Goal: Transaction & Acquisition: Purchase product/service

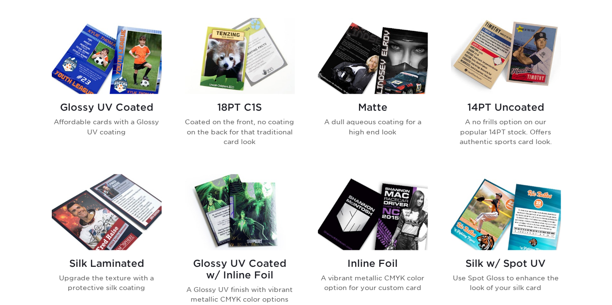
scroll to position [472, 0]
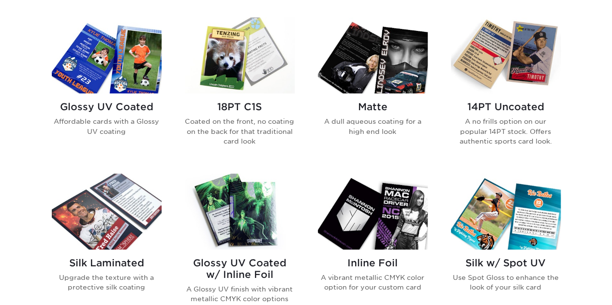
click at [114, 258] on h2 "Silk Laminated" at bounding box center [107, 264] width 110 height 12
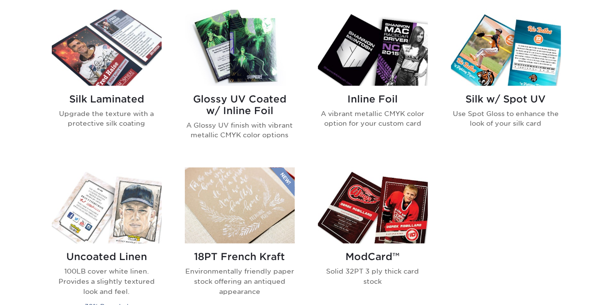
scroll to position [635, 0]
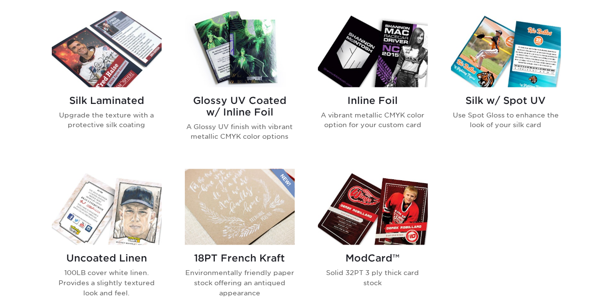
click at [131, 92] on div "Silk Laminated Upgrade the texture with a protective silk coating" at bounding box center [107, 116] width 110 height 59
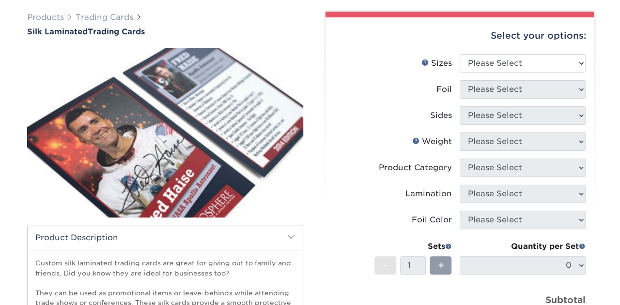
scroll to position [68, 0]
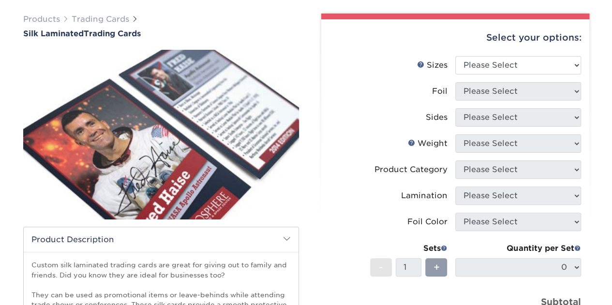
click at [497, 51] on div "Select your options:" at bounding box center [455, 37] width 253 height 37
click at [493, 65] on select "Please Select 2.5" x 3.5"" at bounding box center [518, 65] width 126 height 18
select select "2.50x3.50"
click at [455, 56] on select "Please Select 2.5" x 3.5"" at bounding box center [518, 65] width 126 height 18
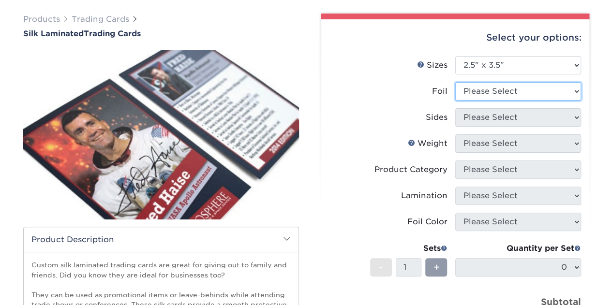
click at [494, 88] on select "Please Select No Yes" at bounding box center [518, 91] width 126 height 18
select select "0"
click at [455, 82] on select "Please Select No Yes" at bounding box center [518, 91] width 126 height 18
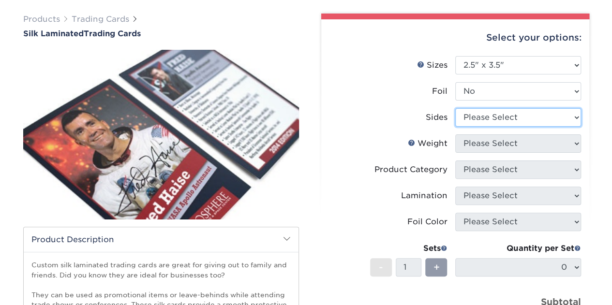
click at [493, 113] on select "Please Select Print Both Sides Print Front Only" at bounding box center [518, 117] width 126 height 18
select select "13abbda7-1d64-4f25-8bb2-c179b224825d"
click at [455, 108] on select "Please Select Print Both Sides Print Front Only" at bounding box center [518, 117] width 126 height 18
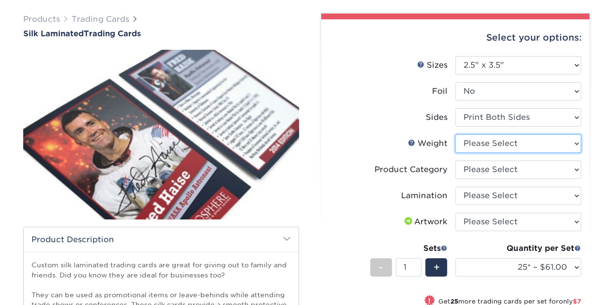
click at [498, 144] on select "Please Select 16PT" at bounding box center [518, 144] width 126 height 18
select select "16PT"
click at [455, 135] on select "Please Select 16PT" at bounding box center [518, 144] width 126 height 18
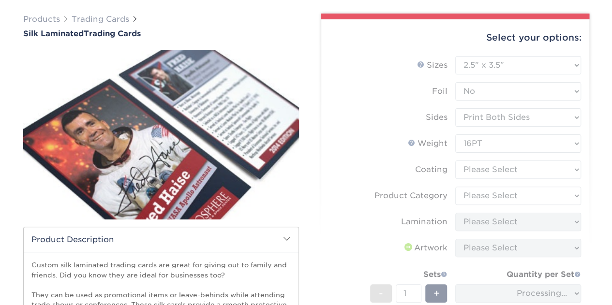
click at [493, 171] on form "Sizes Help Sizes Please Select 2.5" x 3.5" Foil Please Select No Yes -" at bounding box center [455, 217] width 253 height 322
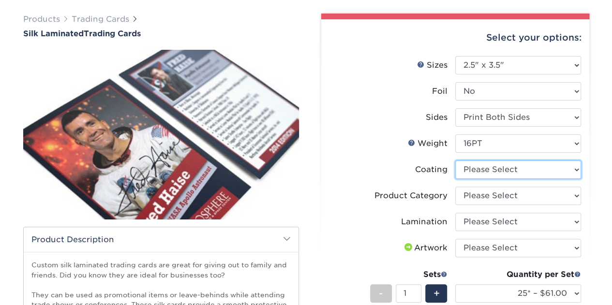
click at [493, 171] on select at bounding box center [518, 170] width 126 height 18
select select "3e7618de-abca-4bda-9f97-8b9129e913d8"
click at [455, 161] on select at bounding box center [518, 170] width 126 height 18
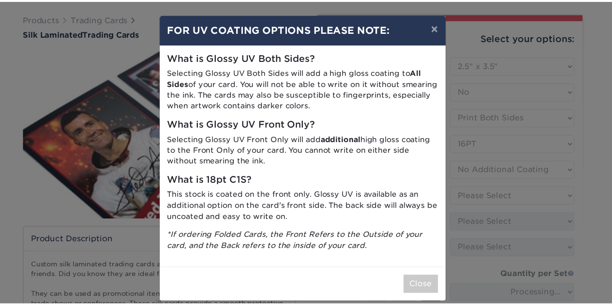
scroll to position [10, 0]
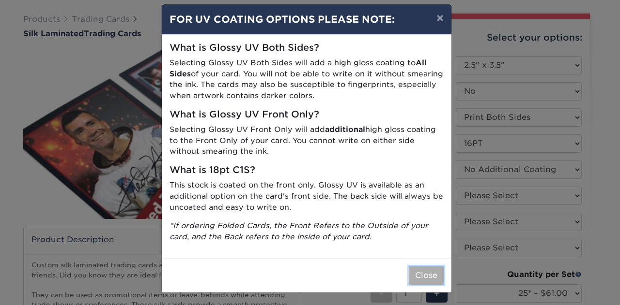
click at [418, 281] on button "Close" at bounding box center [426, 276] width 35 height 18
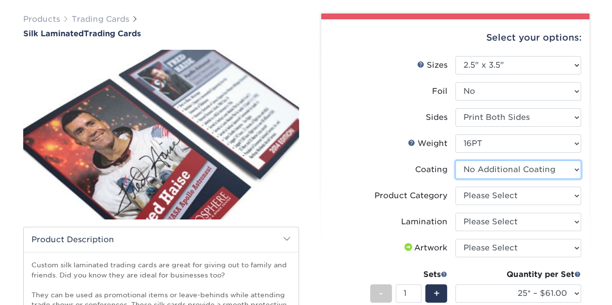
click at [491, 175] on select at bounding box center [518, 170] width 126 height 18
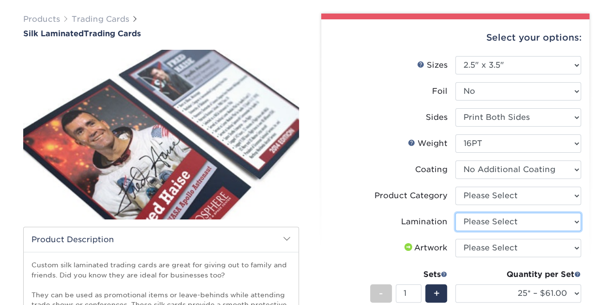
click at [477, 216] on select "Please Select Silk" at bounding box center [518, 222] width 126 height 18
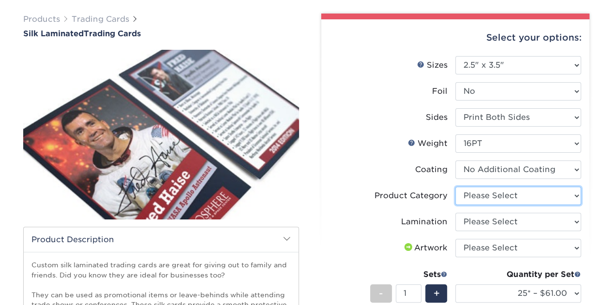
click at [484, 189] on select "Please Select Trading Cards" at bounding box center [518, 196] width 126 height 18
select select "c2f9bce9-36c2-409d-b101-c29d9d031e18"
click at [455, 187] on select "Please Select Trading Cards" at bounding box center [518, 196] width 126 height 18
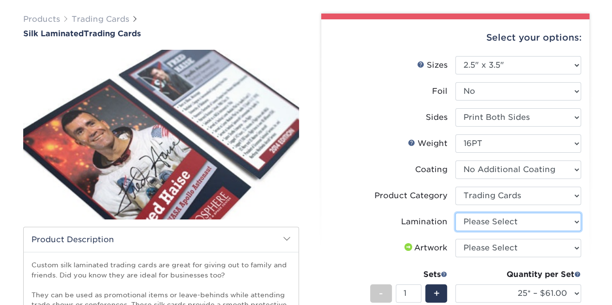
click at [484, 222] on select "Please Select Silk" at bounding box center [518, 222] width 126 height 18
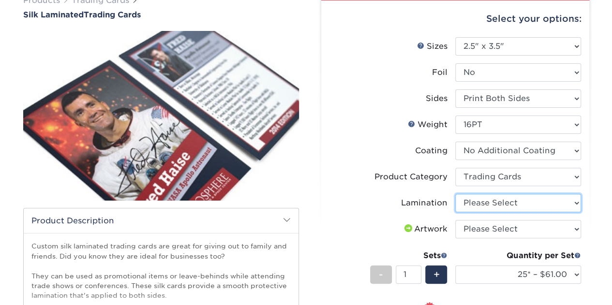
scroll to position [87, 0]
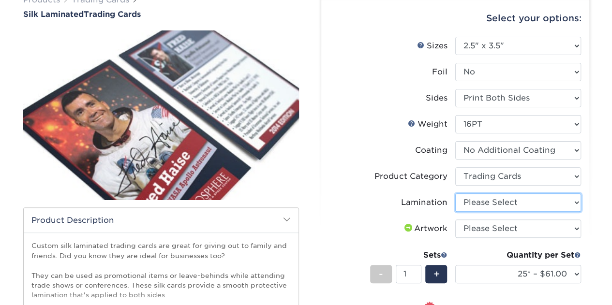
click at [487, 204] on select "Please Select Silk" at bounding box center [518, 203] width 126 height 18
select select "ccacb42f-45f7-42d3-bbd3-7c8421cf37f0"
click at [455, 194] on select "Please Select Silk" at bounding box center [518, 203] width 126 height 18
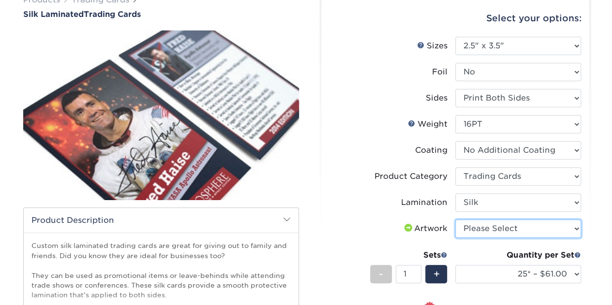
click at [479, 230] on select "Please Select I will upload files I need a design - $100" at bounding box center [518, 229] width 126 height 18
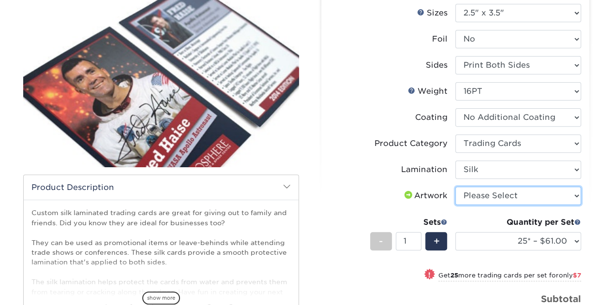
click at [490, 198] on select "Please Select I will upload files I need a design - $100" at bounding box center [518, 196] width 126 height 18
select select "upload"
click at [455, 187] on select "Please Select I will upload files I need a design - $100" at bounding box center [518, 196] width 126 height 18
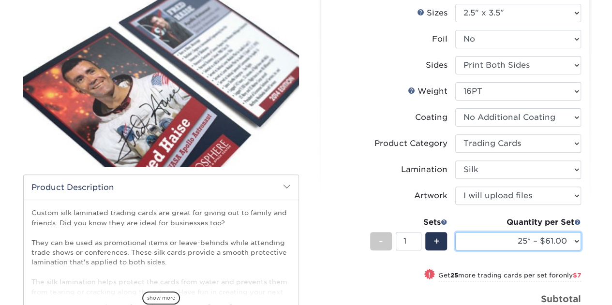
click at [532, 242] on select "25* – $61.00 50* – $68.00 75* – $74.00 100* – $81.00 250* – $88.00 500 – $98.00…" at bounding box center [518, 241] width 126 height 18
click at [440, 246] on div "+" at bounding box center [436, 241] width 22 height 18
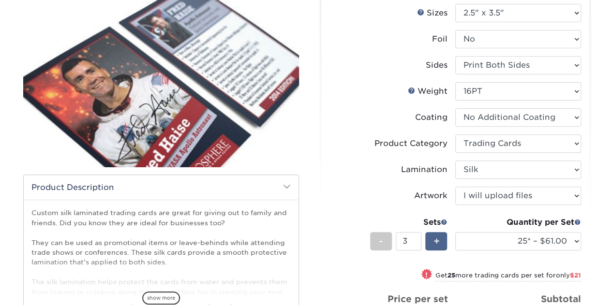
click at [440, 246] on div "+" at bounding box center [436, 241] width 22 height 18
click at [428, 238] on div "+" at bounding box center [436, 241] width 22 height 18
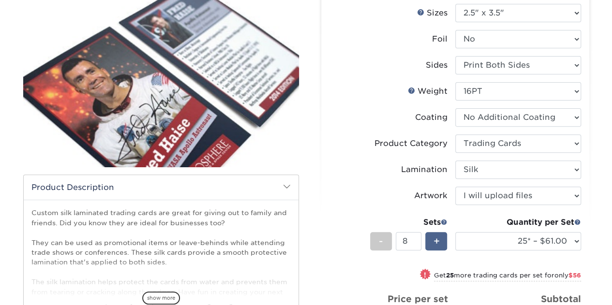
click at [428, 238] on div "+" at bounding box center [436, 241] width 22 height 18
type input "11"
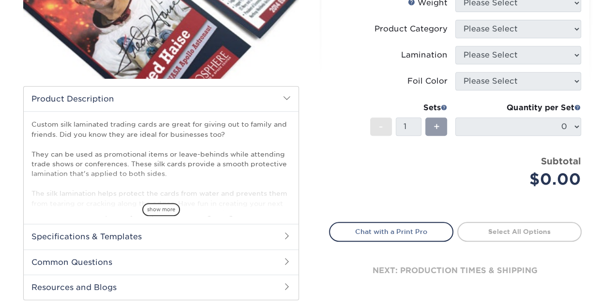
scroll to position [200, 0]
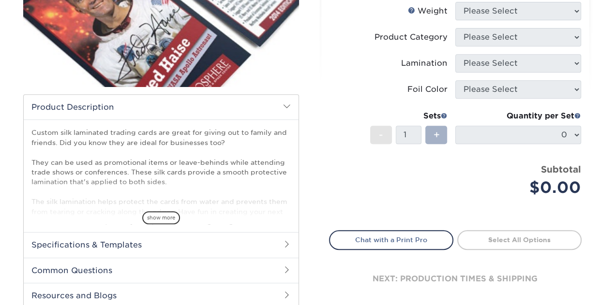
click at [438, 132] on span "+" at bounding box center [436, 135] width 6 height 15
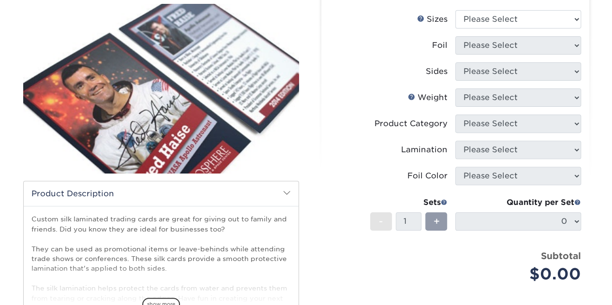
scroll to position [113, 0]
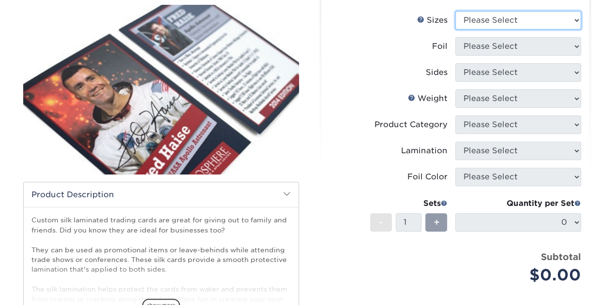
click at [528, 15] on select "Please Select 2.5" x 3.5"" at bounding box center [518, 20] width 126 height 18
select select "2.50x3.50"
click at [455, 11] on select "Please Select 2.5" x 3.5"" at bounding box center [518, 20] width 126 height 18
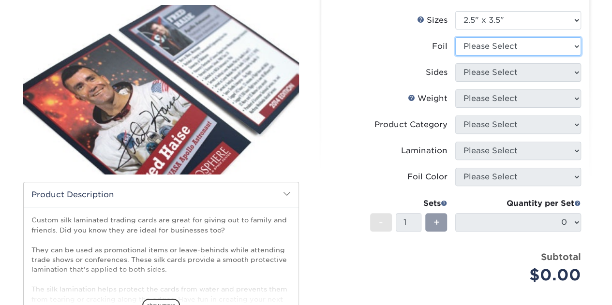
click at [516, 45] on select "Please Select No Yes" at bounding box center [518, 46] width 126 height 18
select select "0"
click at [455, 37] on select "Please Select No Yes" at bounding box center [518, 46] width 126 height 18
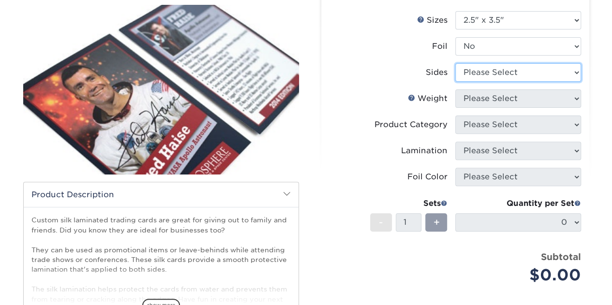
click at [504, 73] on select "Please Select Print Both Sides Print Front Only" at bounding box center [518, 72] width 126 height 18
select select "13abbda7-1d64-4f25-8bb2-c179b224825d"
click at [455, 63] on select "Please Select Print Both Sides Print Front Only" at bounding box center [518, 72] width 126 height 18
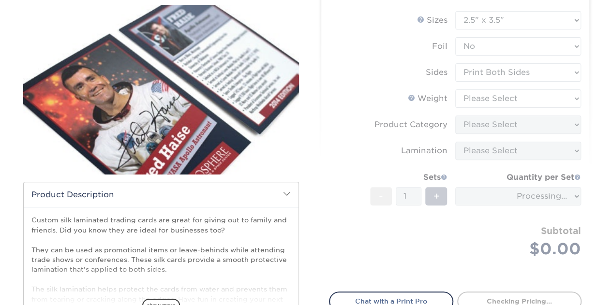
click at [497, 102] on form "Sizes Help Sizes Please Select 2.5" x 3.5" Foil Please Select No Yes -" at bounding box center [455, 146] width 253 height 270
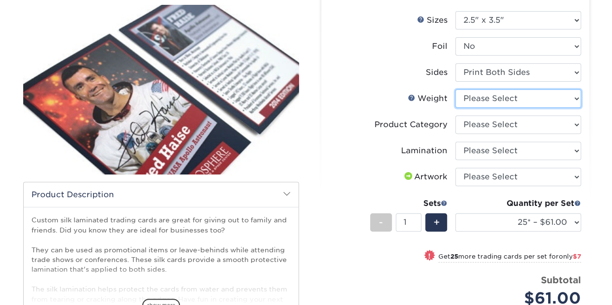
click at [498, 102] on select "Please Select 16PT" at bounding box center [518, 99] width 126 height 18
select select "16PT"
click at [455, 90] on select "Please Select 16PT" at bounding box center [518, 99] width 126 height 18
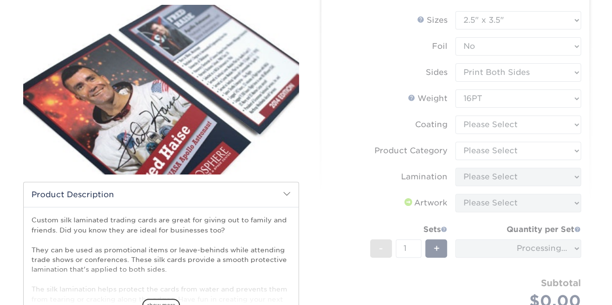
click at [494, 127] on form "Sizes Help Sizes Please Select 2.5" x 3.5" Foil Please Select No Yes -" at bounding box center [455, 172] width 253 height 322
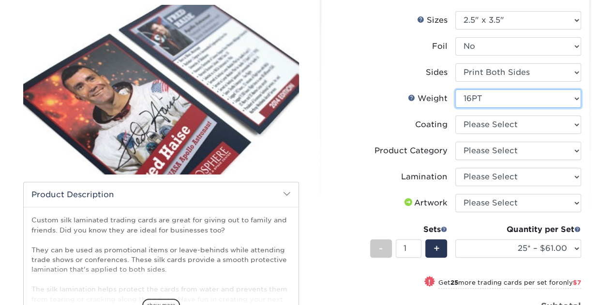
click at [512, 101] on select "Please Select 16PT" at bounding box center [518, 99] width 126 height 18
click at [433, 131] on label "Coating" at bounding box center [393, 125] width 126 height 18
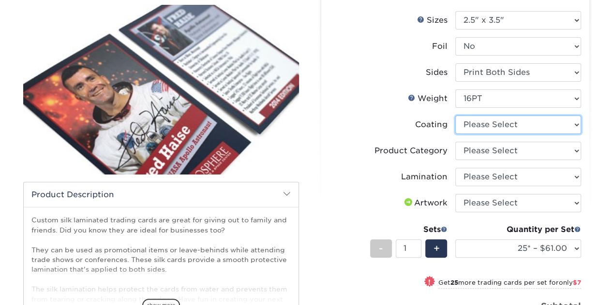
click at [479, 122] on select at bounding box center [518, 125] width 126 height 18
select select "3e7618de-abca-4bda-9f97-8b9129e913d8"
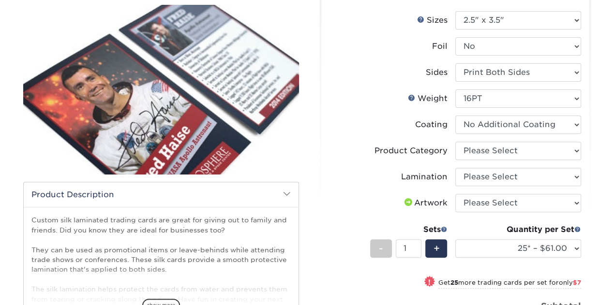
click at [455, 116] on select at bounding box center [518, 125] width 126 height 18
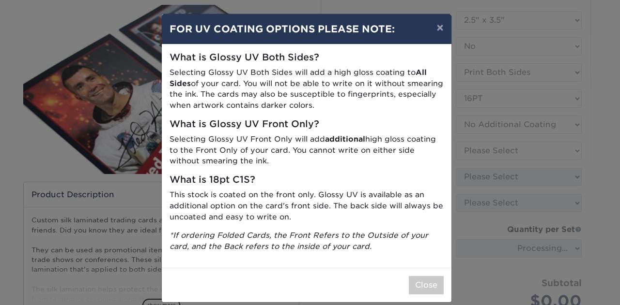
click at [472, 150] on div "× FOR UV COATING OPTIONS PLEASE NOTE: What is Glossy UV Both Sides? Selecting G…" at bounding box center [310, 152] width 620 height 305
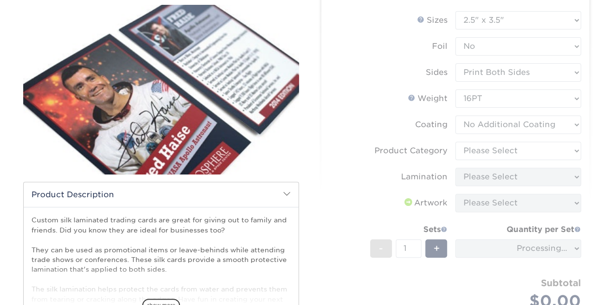
click at [475, 150] on form "Sizes Help Sizes Please Select 2.5" x 3.5" Foil Please Select No Yes -" at bounding box center [455, 172] width 253 height 322
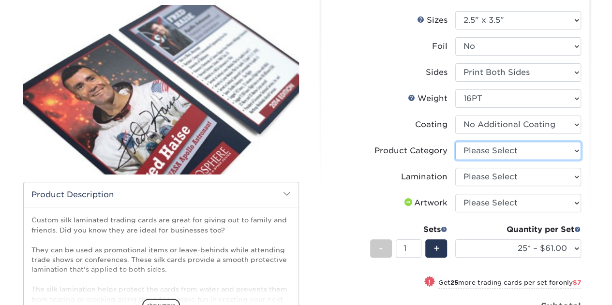
click at [475, 150] on select "Please Select Trading Cards" at bounding box center [518, 151] width 126 height 18
select select "c2f9bce9-36c2-409d-b101-c29d9d031e18"
click at [455, 142] on select "Please Select Trading Cards" at bounding box center [518, 151] width 126 height 18
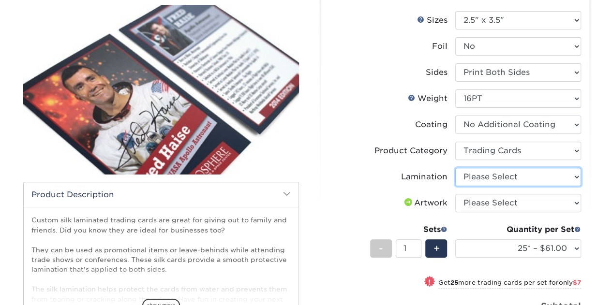
click at [483, 179] on select "Please Select Silk" at bounding box center [518, 177] width 126 height 18
select select "ccacb42f-45f7-42d3-bbd3-7c8421cf37f0"
click at [455, 168] on select "Please Select Silk" at bounding box center [518, 177] width 126 height 18
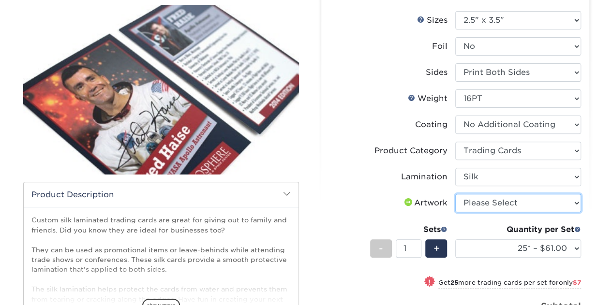
click at [482, 203] on select "Please Select I will upload files I need a design - $100" at bounding box center [518, 203] width 126 height 18
select select "upload"
click at [455, 194] on select "Please Select I will upload files I need a design - $100" at bounding box center [518, 203] width 126 height 18
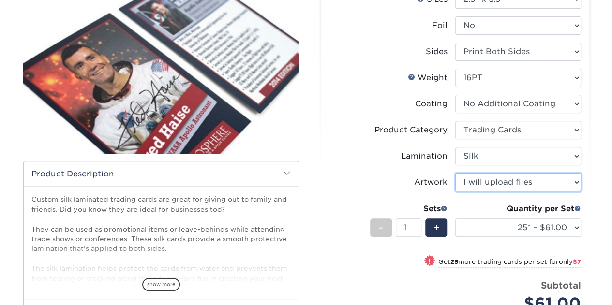
scroll to position [135, 0]
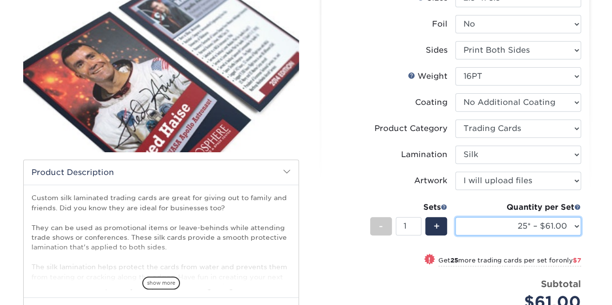
click at [538, 228] on select "25* – $61.00 50* – $68.00 75* – $74.00 100* – $81.00 250* – $88.00 500 – $98.00…" at bounding box center [518, 226] width 126 height 18
click at [455, 217] on select "25* – $61.00 50* – $68.00 75* – $74.00 100* – $81.00 250* – $88.00 500 – $98.00…" at bounding box center [518, 226] width 126 height 18
click at [528, 226] on select "25* – $61.00 50* – $68.00 75* – $74.00 100* – $81.00 250* – $88.00 500 – $98.00…" at bounding box center [518, 226] width 126 height 18
select select "50* – $68.00"
click at [455, 217] on select "25* – $61.00 50* – $68.00 75* – $74.00 100* – $81.00 250* – $88.00 500 – $98.00…" at bounding box center [518, 226] width 126 height 18
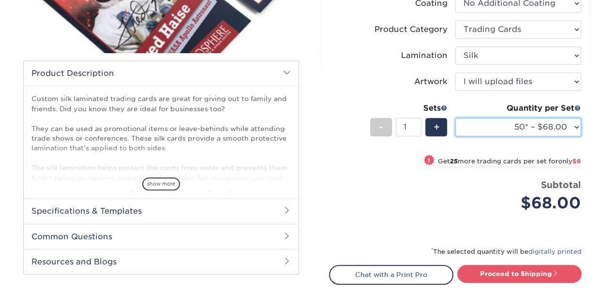
scroll to position [237, 0]
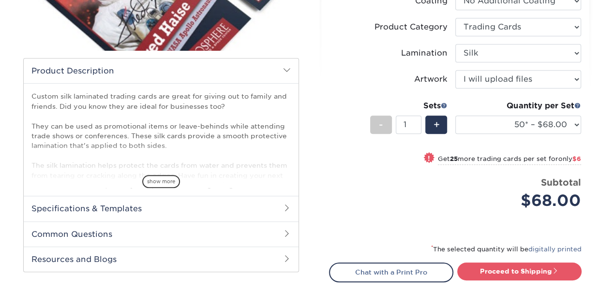
click at [159, 188] on div "Custom silk laminated trading cards are great for giving out to family and frie…" at bounding box center [161, 139] width 275 height 113
click at [160, 185] on span "show more" at bounding box center [161, 181] width 38 height 13
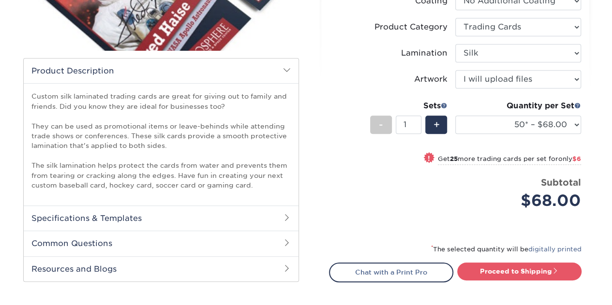
click at [172, 222] on h2 "Specifications & Templates" at bounding box center [161, 218] width 275 height 25
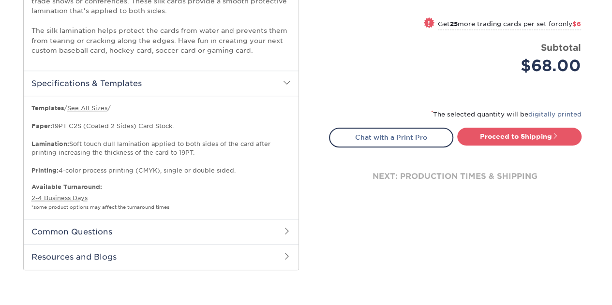
scroll to position [372, 0]
click at [169, 228] on h2 "Common Questions" at bounding box center [161, 231] width 275 height 25
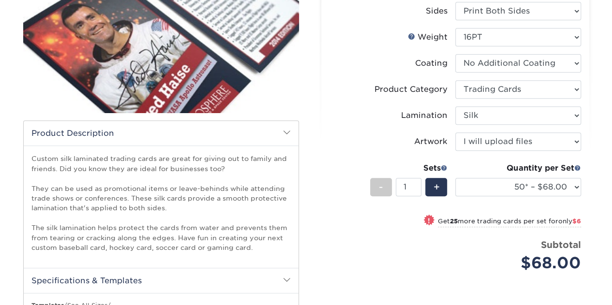
scroll to position [173, 0]
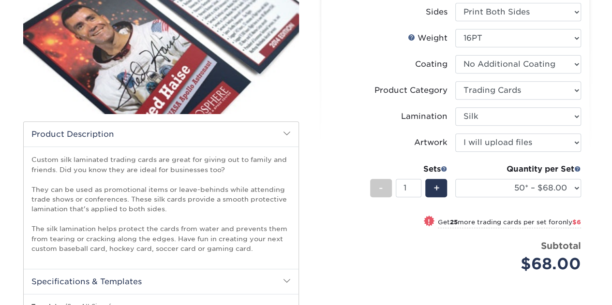
drag, startPoint x: 182, startPoint y: 228, endPoint x: 354, endPoint y: 268, distance: 176.7
click at [354, 268] on div "Price per set $68.00" at bounding box center [393, 258] width 126 height 37
click at [151, 72] on img at bounding box center [161, 29] width 276 height 191
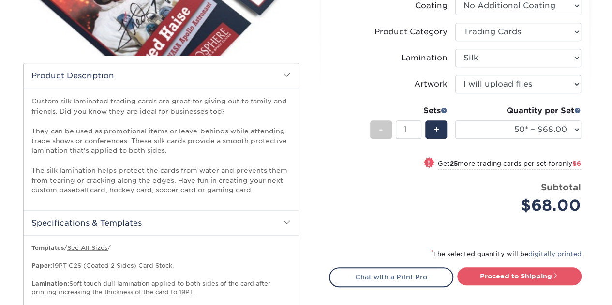
scroll to position [254, 0]
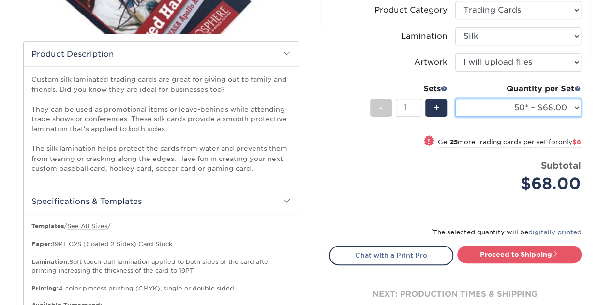
click at [537, 103] on select "25* – $61.00 50* – $68.00 75* – $74.00 100* – $81.00 250* – $88.00 500 – $98.00…" at bounding box center [518, 108] width 126 height 18
click at [348, 191] on div "Price per set $68.00" at bounding box center [393, 177] width 126 height 37
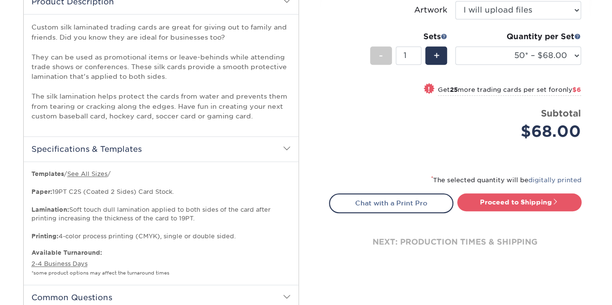
scroll to position [306, 0]
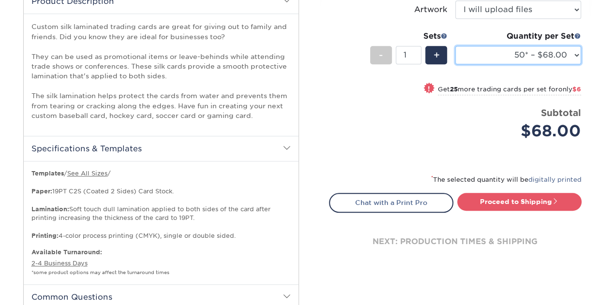
click at [563, 50] on select "25* – $61.00 50* – $68.00 75* – $74.00 100* – $81.00 250* – $88.00 500 – $98.00…" at bounding box center [518, 55] width 126 height 18
click at [412, 137] on div "Price per set $68.00" at bounding box center [393, 124] width 126 height 37
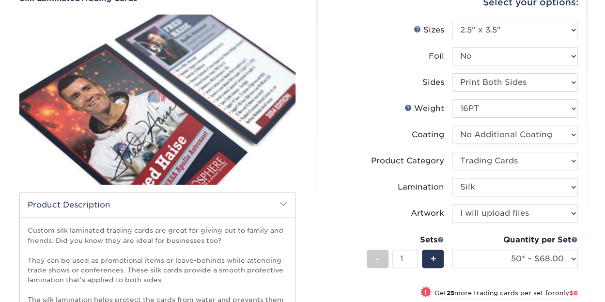
scroll to position [0, 0]
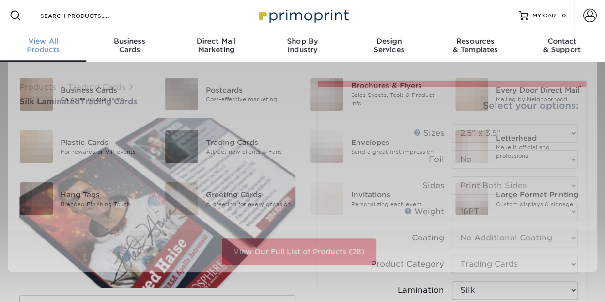
click at [45, 48] on div "View All Products" at bounding box center [43, 45] width 86 height 17
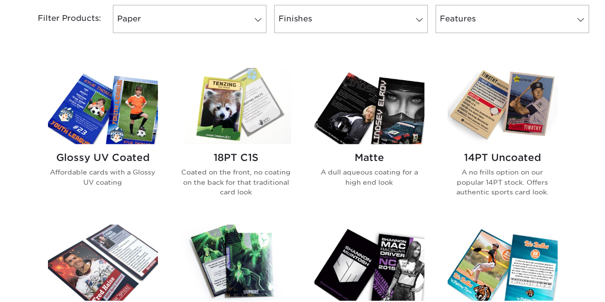
scroll to position [422, 0]
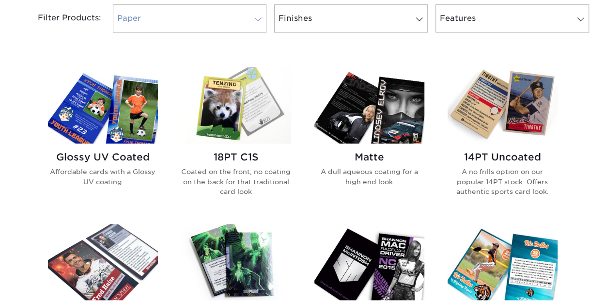
click at [240, 15] on link "Paper" at bounding box center [189, 18] width 153 height 28
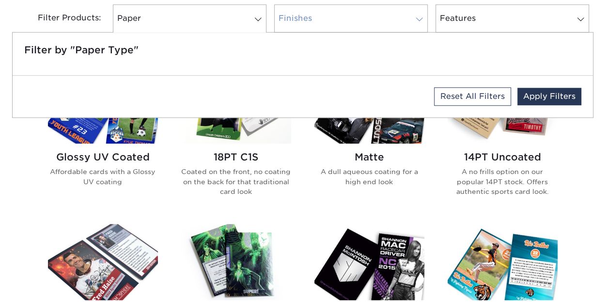
click at [349, 18] on link "Finishes" at bounding box center [350, 18] width 153 height 28
click at [349, 19] on link "Finishes" at bounding box center [350, 18] width 153 height 28
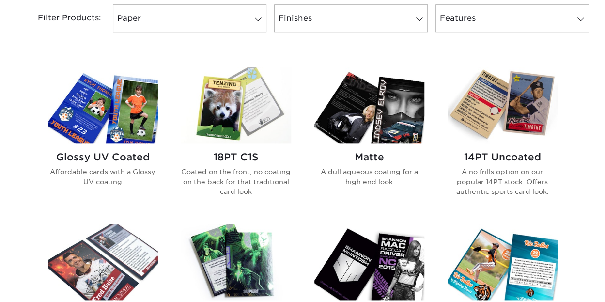
click at [412, 140] on img at bounding box center [369, 105] width 110 height 76
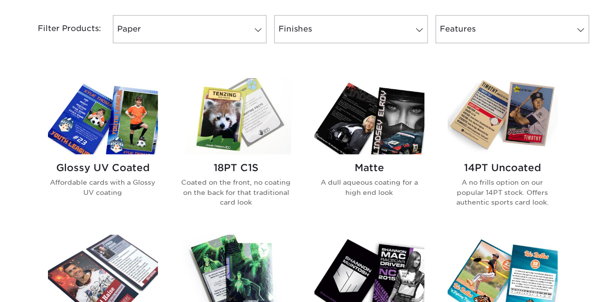
scroll to position [411, 0]
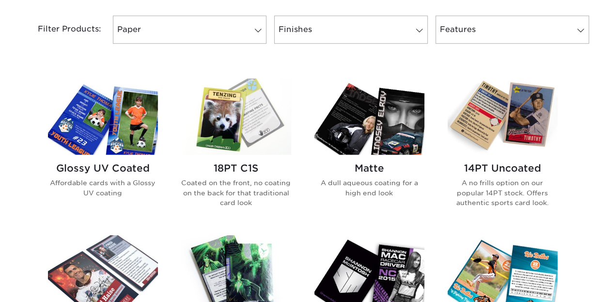
click at [522, 171] on h2 "14PT Uncoated" at bounding box center [502, 168] width 110 height 12
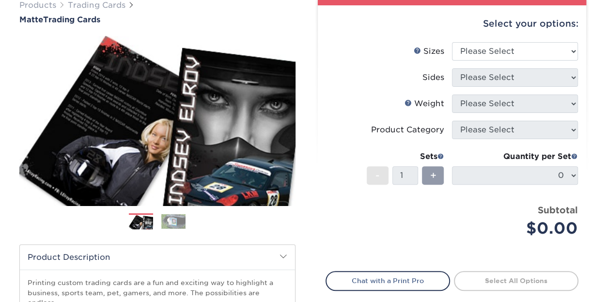
scroll to position [82, 0]
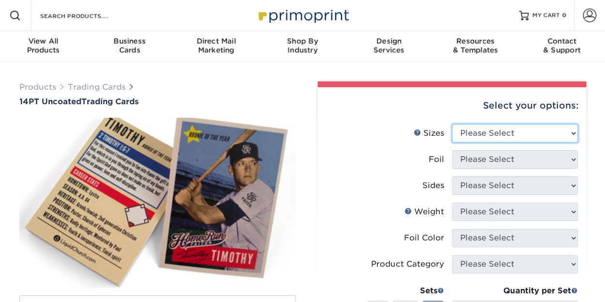
click at [508, 127] on select "Please Select 2.5" x 3.5"" at bounding box center [515, 133] width 126 height 18
click at [452, 124] on select "Please Select 2.5" x 3.5"" at bounding box center [515, 133] width 126 height 18
click at [500, 131] on select "Please Select 2.5" x 3.5"" at bounding box center [515, 133] width 126 height 18
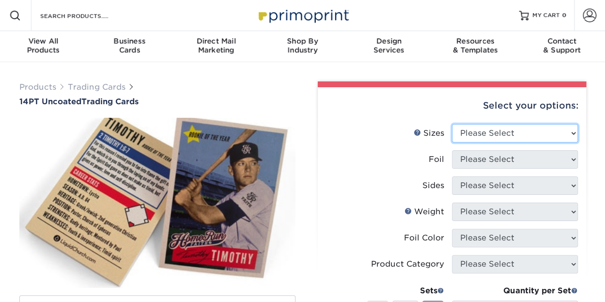
select select "2.50x3.50"
click at [452, 124] on select "Please Select 2.5" x 3.5"" at bounding box center [515, 133] width 126 height 18
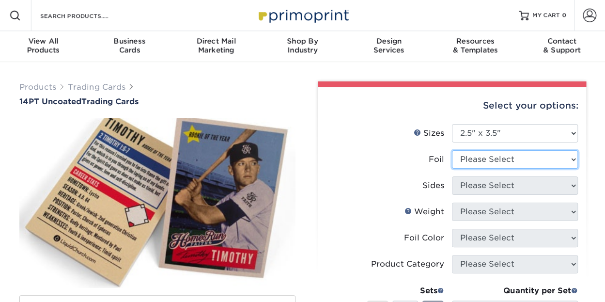
click at [496, 156] on select "Please Select Yes No" at bounding box center [515, 159] width 126 height 18
click at [491, 160] on select "Please Select Yes No" at bounding box center [515, 159] width 126 height 18
select select "0"
click at [452, 150] on select "Please Select Yes No" at bounding box center [515, 159] width 126 height 18
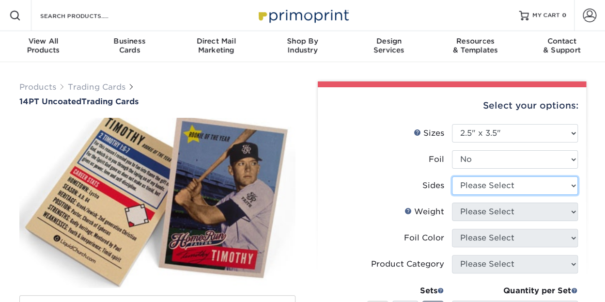
click at [489, 193] on select "Please Select Print Both Sides Print Front Only" at bounding box center [515, 185] width 126 height 18
select select "13abbda7-1d64-4f25-8bb2-c179b224825d"
click at [452, 176] on select "Please Select Print Both Sides Print Front Only" at bounding box center [515, 185] width 126 height 18
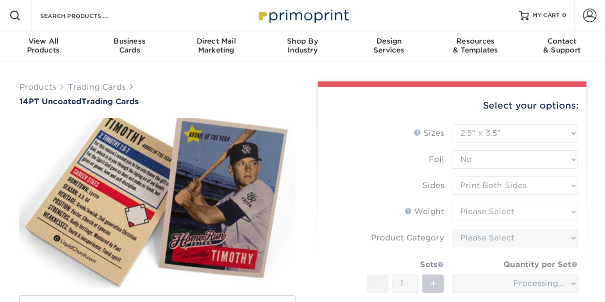
click at [493, 203] on form "Sizes Help Sizes Please Select 2.5" x 3.5" Foil Please Select Yes No -" at bounding box center [451, 245] width 253 height 243
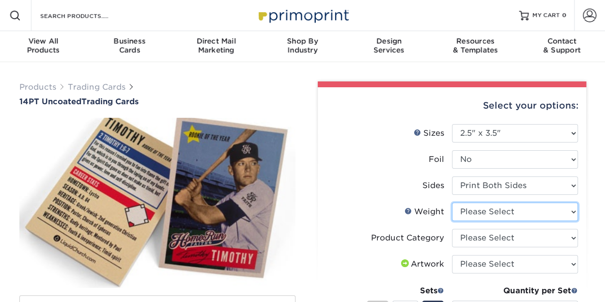
click at [502, 209] on select "Please Select 14PT Uncoated" at bounding box center [515, 211] width 126 height 18
select select "14PT Uncoated"
click at [452, 202] on select "Please Select 14PT Uncoated" at bounding box center [515, 211] width 126 height 18
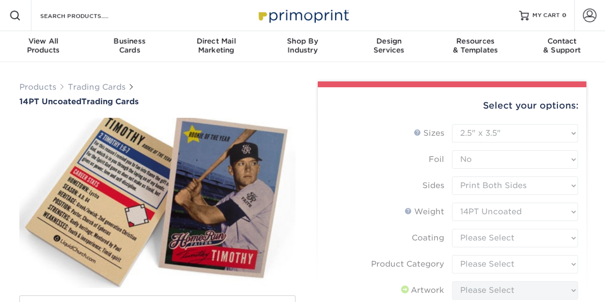
click at [500, 234] on form "Sizes Help Sizes Please Select 2.5" x 3.5" Foil Please Select Yes No -" at bounding box center [451, 272] width 253 height 296
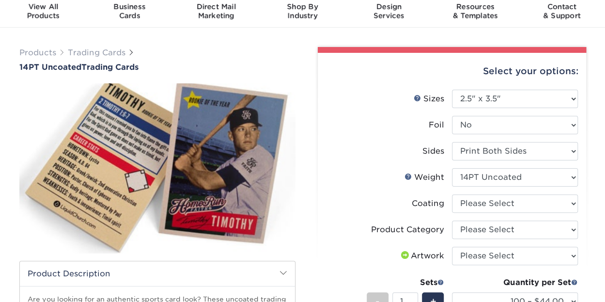
scroll to position [36, 0]
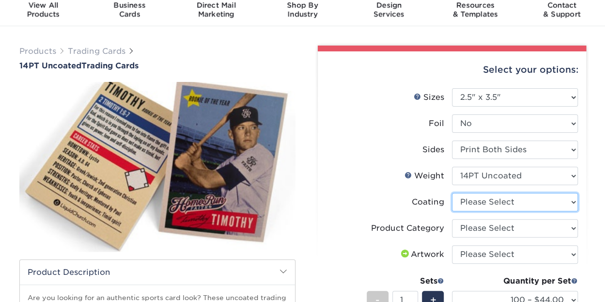
click at [502, 210] on select at bounding box center [515, 202] width 126 height 18
select select "3e7618de-abca-4bda-9f97-8b9129e913d8"
click at [452, 193] on select at bounding box center [515, 202] width 126 height 18
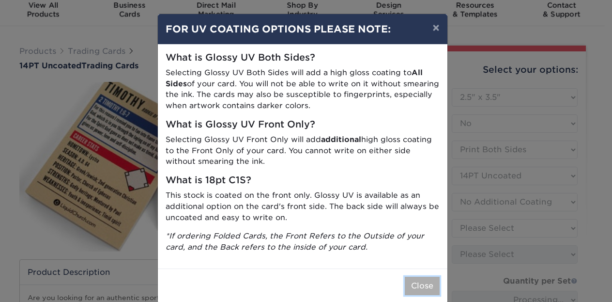
click at [406, 293] on button "Close" at bounding box center [422, 285] width 35 height 18
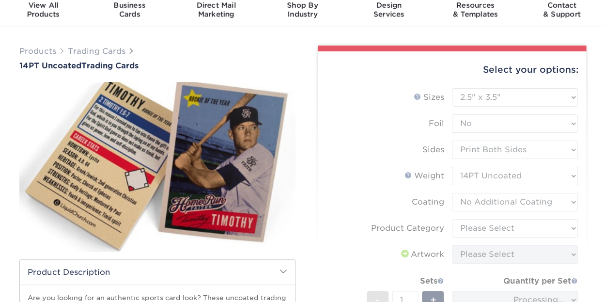
click at [488, 228] on form "Sizes Help Sizes Please Select 2.5" x 3.5" Foil Please Select Yes No -" at bounding box center [451, 236] width 253 height 296
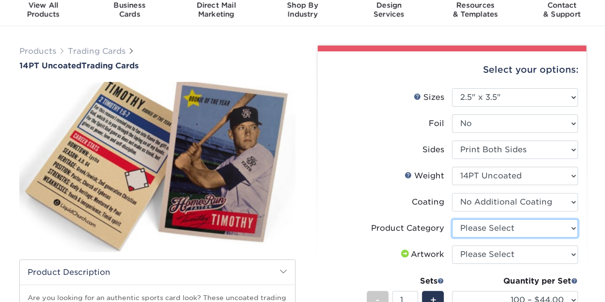
click at [488, 228] on select "Please Select Trading Cards" at bounding box center [515, 228] width 126 height 18
select select "c2f9bce9-36c2-409d-b101-c29d9d031e18"
click at [452, 219] on select "Please Select Trading Cards" at bounding box center [515, 228] width 126 height 18
click at [493, 242] on li "Product Category Please Select Trading Cards" at bounding box center [452, 232] width 252 height 26
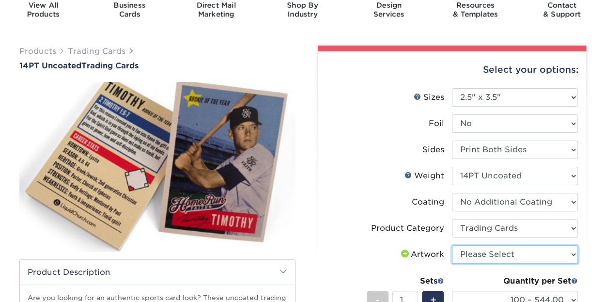
click at [491, 247] on select "Please Select I will upload files I need a design - $100" at bounding box center [515, 254] width 126 height 18
select select "upload"
click at [452, 245] on select "Please Select I will upload files I need a design - $100" at bounding box center [515, 254] width 126 height 18
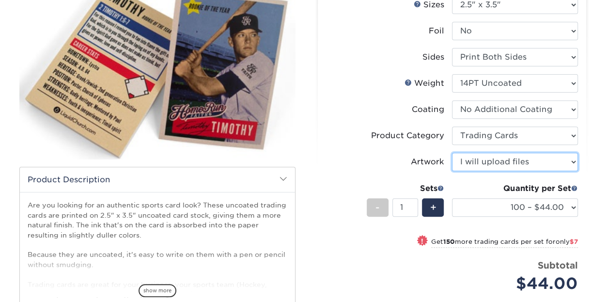
scroll to position [129, 0]
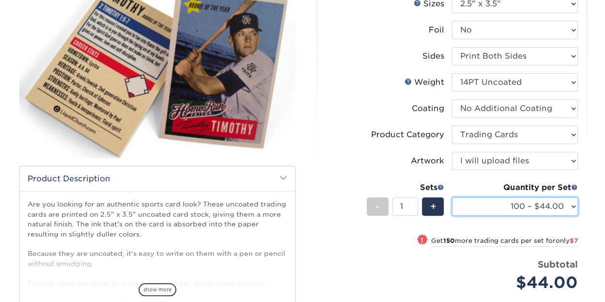
click at [528, 201] on select "100 – $44.00 250 – $51.00 500 – $54.00 1000 – $78.00 2500 – $148.00 5000 – $198…" at bounding box center [515, 206] width 126 height 18
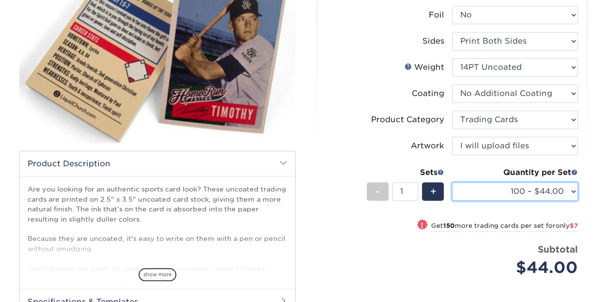
scroll to position [154, 0]
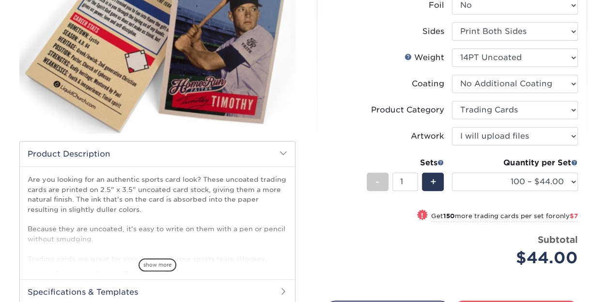
drag, startPoint x: 522, startPoint y: 182, endPoint x: 557, endPoint y: 198, distance: 38.5
click at [557, 198] on div "Quantity per Set 100 – $44.00 250 – $51.00 500 – $54.00 1000 – $78.00 2500 – $1…" at bounding box center [515, 179] width 126 height 45
click at [551, 187] on select "100 – $44.00 250 – $51.00 500 – $54.00 1000 – $78.00 2500 – $148.00 5000 – $198…" at bounding box center [515, 181] width 126 height 18
click at [452, 172] on select "100 – $44.00 250 – $51.00 500 – $54.00 1000 – $78.00 2500 – $148.00 5000 – $198…" at bounding box center [515, 181] width 126 height 18
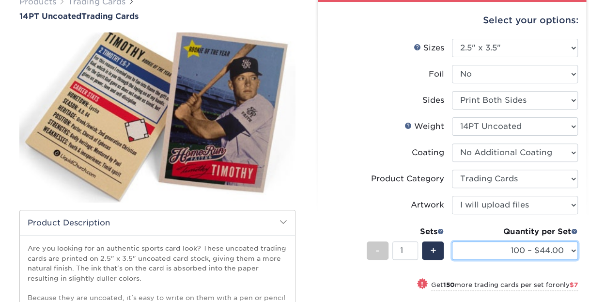
scroll to position [86, 0]
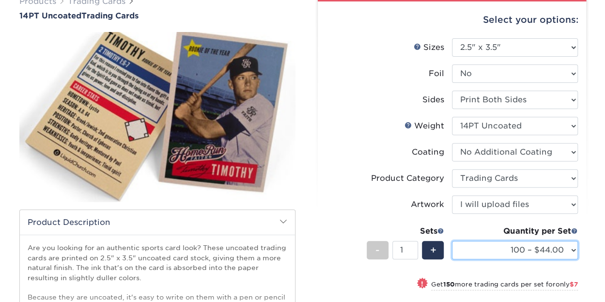
click at [506, 245] on select "100 – $44.00 250 – $51.00 500 – $54.00 1000 – $78.00 2500 – $148.00 5000 – $198…" at bounding box center [515, 250] width 126 height 18
click at [452, 241] on select "100 – $44.00 250 – $51.00 500 – $54.00 1000 – $78.00 2500 – $148.00 5000 – $198…" at bounding box center [515, 250] width 126 height 18
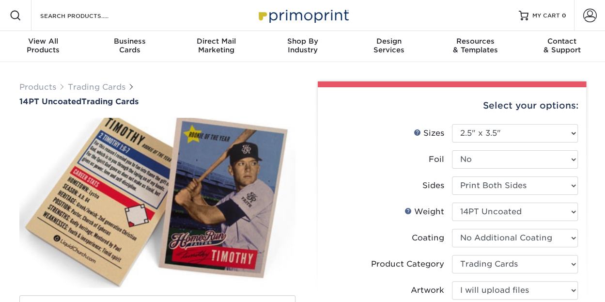
click at [386, 151] on label "Foil" at bounding box center [389, 159] width 126 height 18
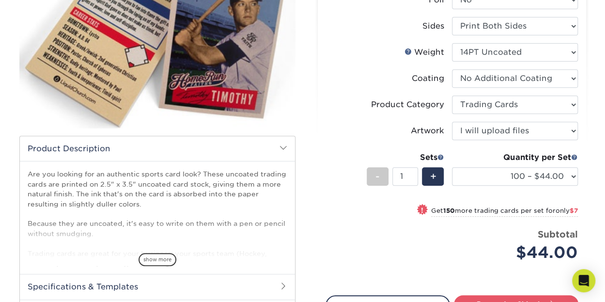
scroll to position [160, 0]
